Goal: Transaction & Acquisition: Book appointment/travel/reservation

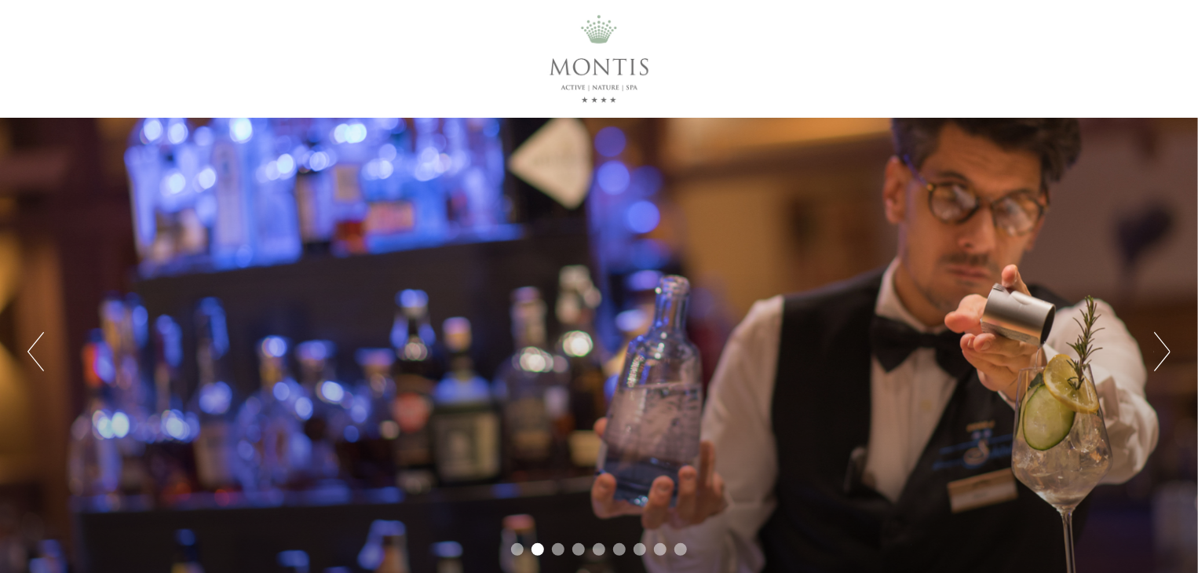
click at [46, 359] on div "Previous Next 1 2 3 4 5 6 7 8 9" at bounding box center [599, 352] width 1198 height 468
click at [38, 362] on button "Previous" at bounding box center [35, 351] width 16 height 39
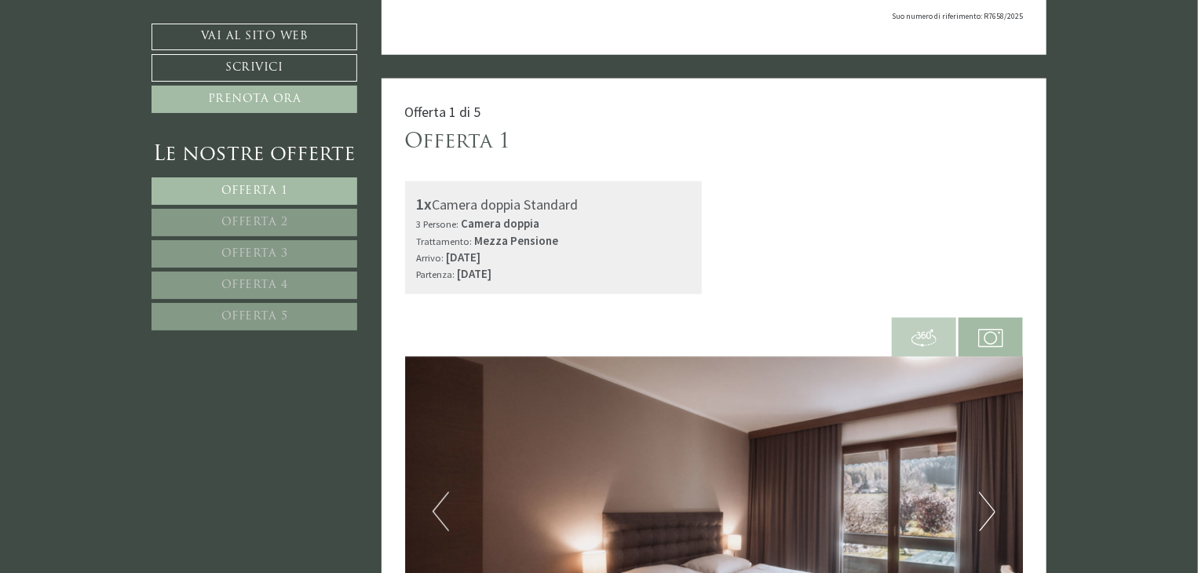
scroll to position [842, 0]
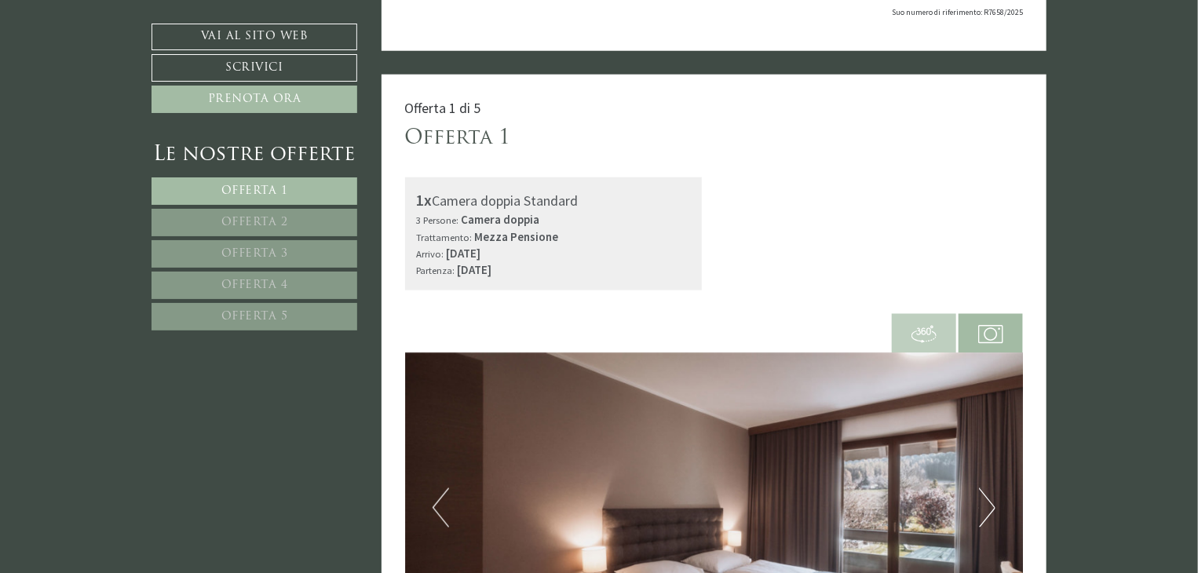
drag, startPoint x: 503, startPoint y: 245, endPoint x: 621, endPoint y: 265, distance: 119.5
click at [621, 265] on div "Arrivo: [DATE] Partenza: [DATE]" at bounding box center [554, 262] width 274 height 34
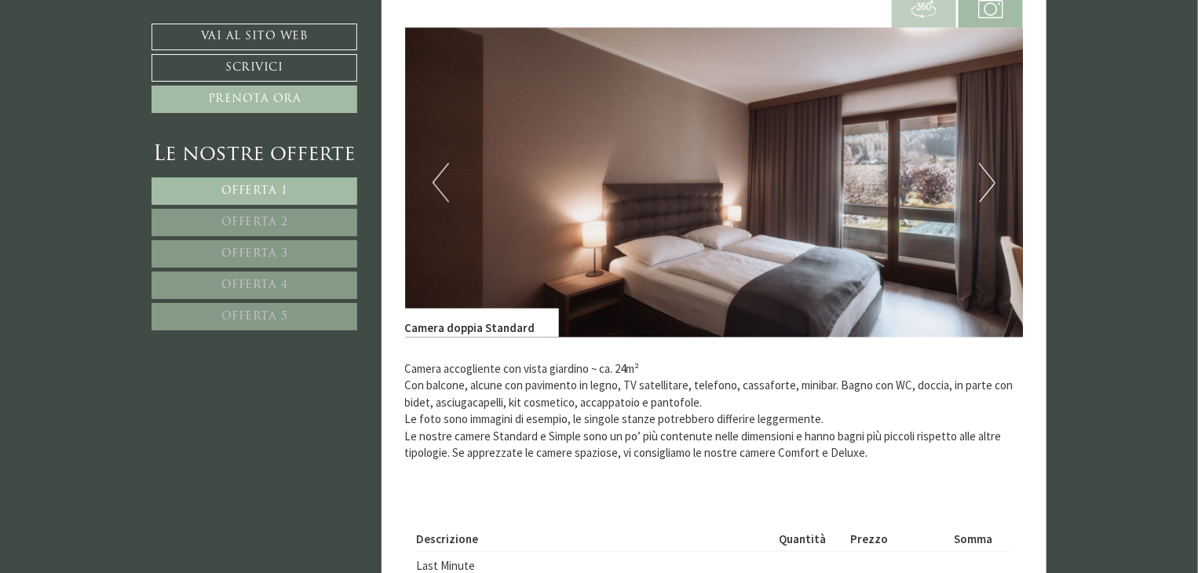
scroll to position [1165, 0]
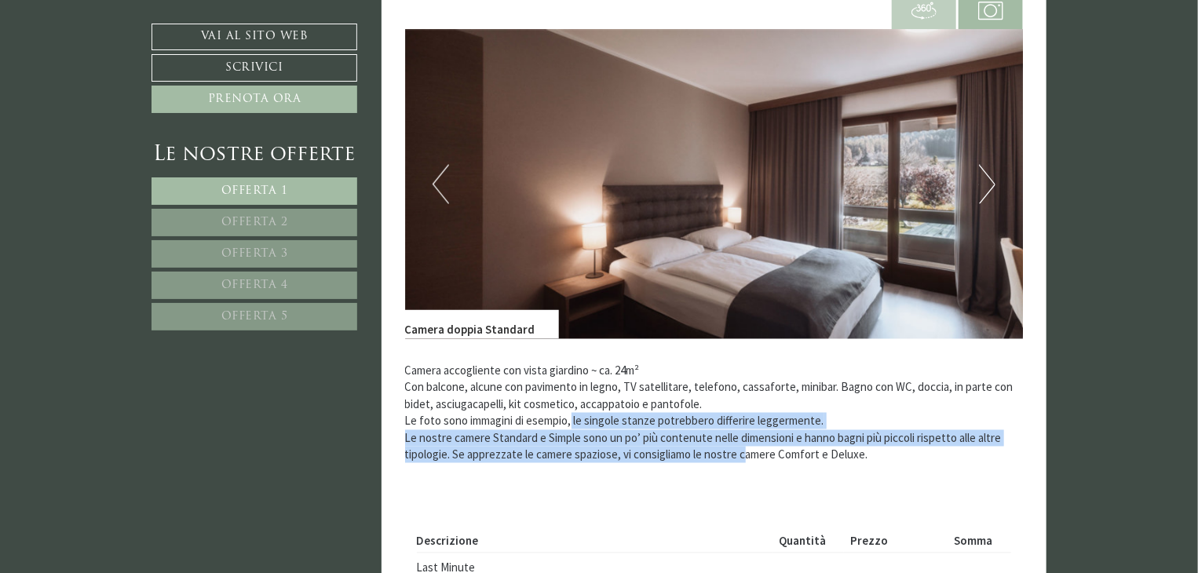
drag, startPoint x: 574, startPoint y: 426, endPoint x: 743, endPoint y: 450, distance: 171.3
click at [743, 450] on p "Camera accogliente con vista giardino ~ ca. 24m² Con balcone, alcune con pavime…" at bounding box center [714, 413] width 619 height 101
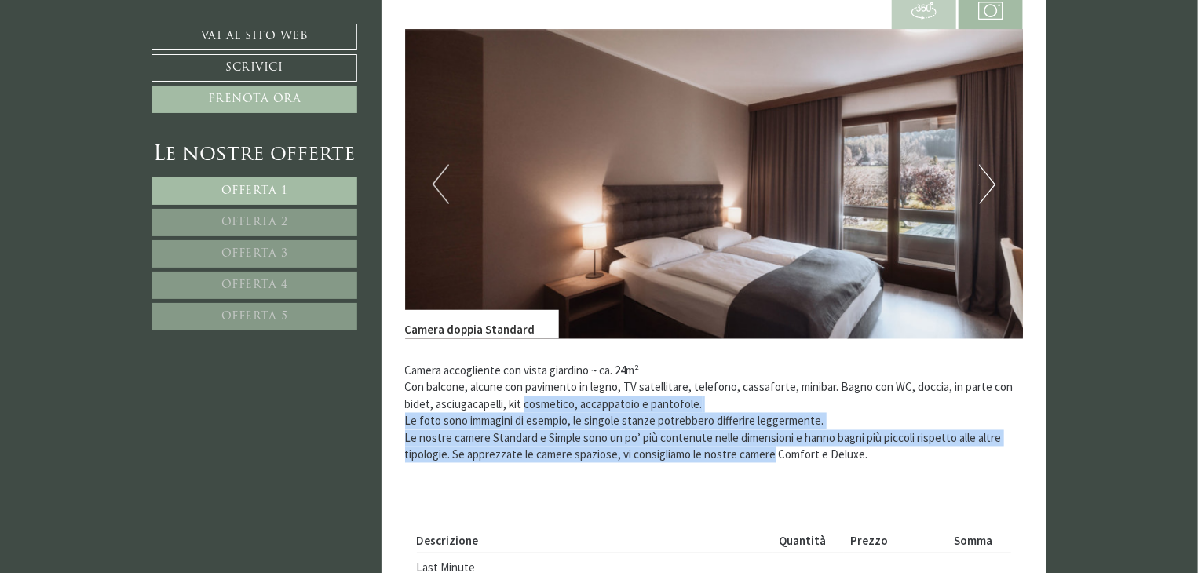
drag, startPoint x: 743, startPoint y: 450, endPoint x: 563, endPoint y: 400, distance: 187.2
click at [563, 400] on p "Camera accogliente con vista giardino ~ ca. 24m² Con balcone, alcune con pavime…" at bounding box center [714, 413] width 619 height 101
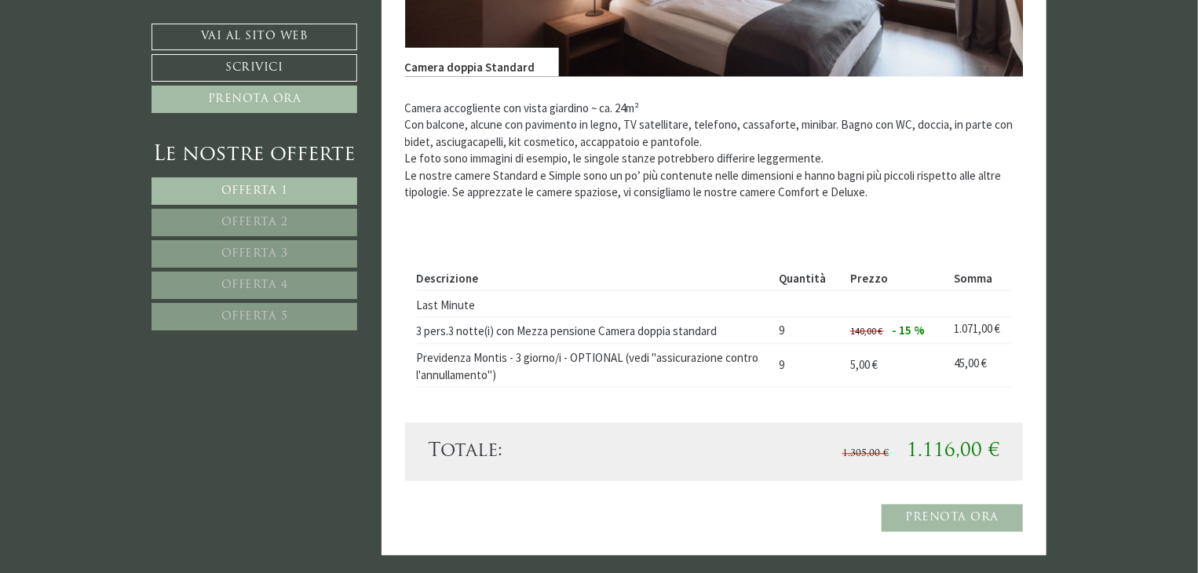
scroll to position [1431, 0]
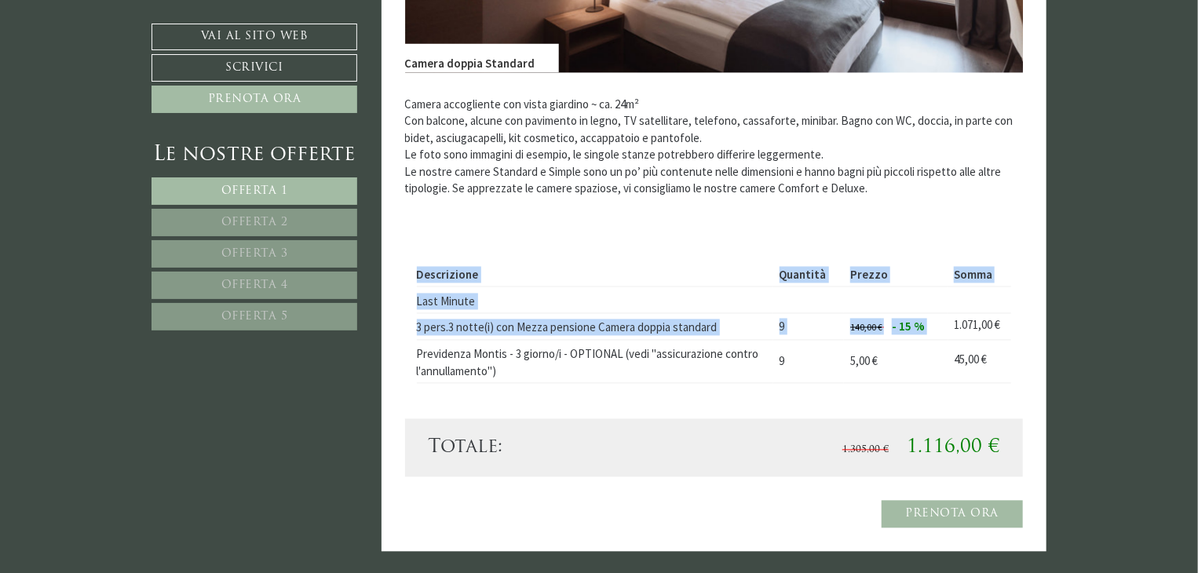
drag, startPoint x: 948, startPoint y: 320, endPoint x: 1032, endPoint y: 331, distance: 84.7
click at [1032, 331] on div "Offerta 1 di 5 Offerta 1 1x Camera doppia Standard 3 Persone: Camera doppia Tra…" at bounding box center [715, 18] width 666 height 1067
